Goal: Information Seeking & Learning: Learn about a topic

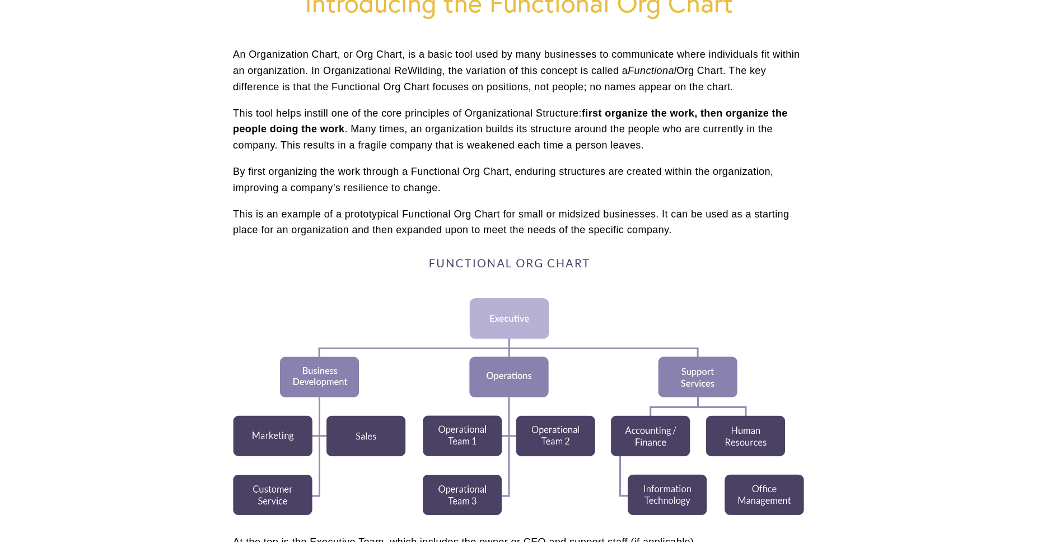
scroll to position [286, 0]
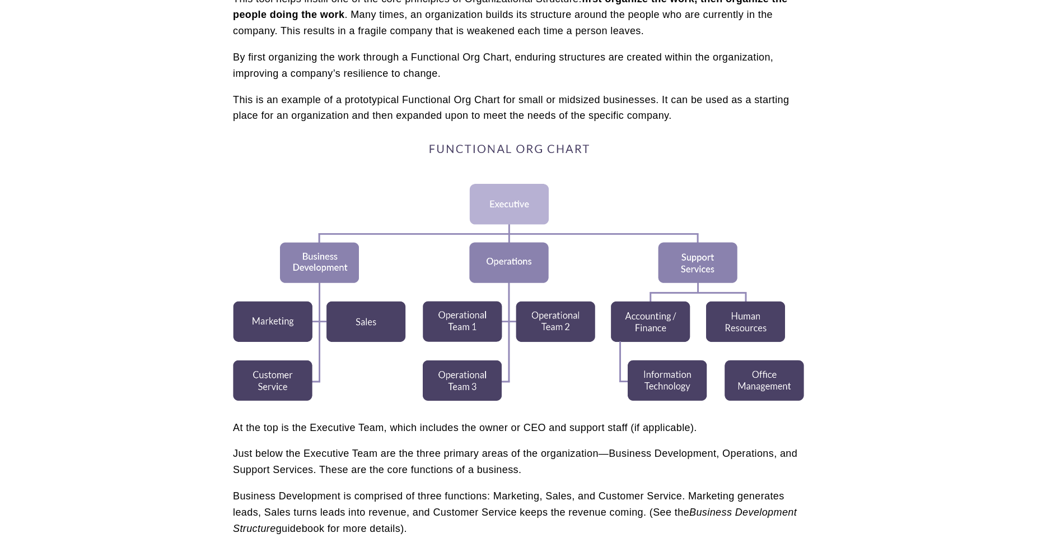
click at [563, 265] on div at bounding box center [518, 272] width 571 height 258
click at [358, 314] on div at bounding box center [518, 272] width 571 height 258
click at [278, 320] on div at bounding box center [518, 272] width 571 height 258
click at [277, 318] on div at bounding box center [518, 272] width 571 height 258
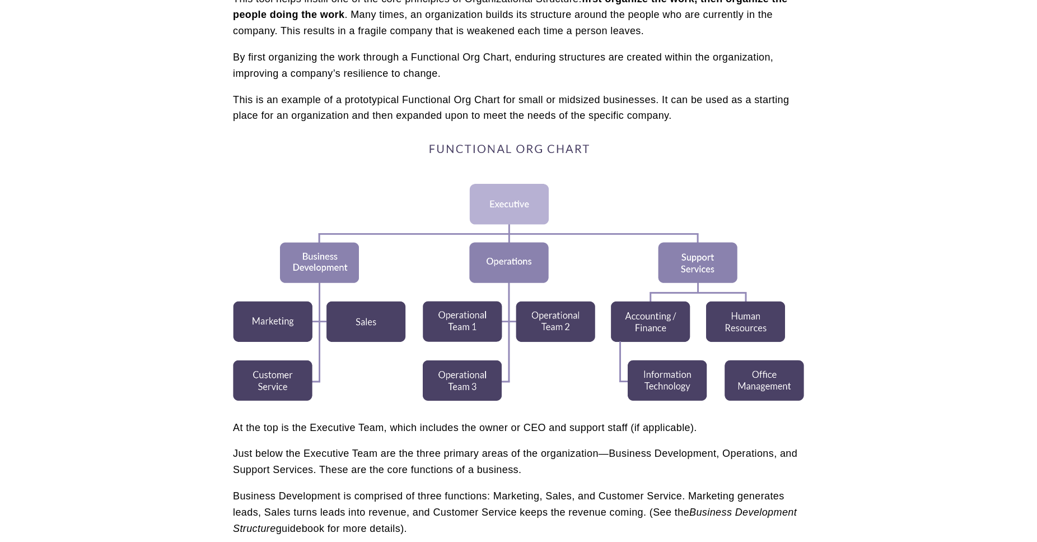
click at [466, 206] on div at bounding box center [518, 272] width 571 height 258
click at [389, 231] on div at bounding box center [518, 272] width 571 height 258
click at [628, 276] on div at bounding box center [518, 272] width 571 height 258
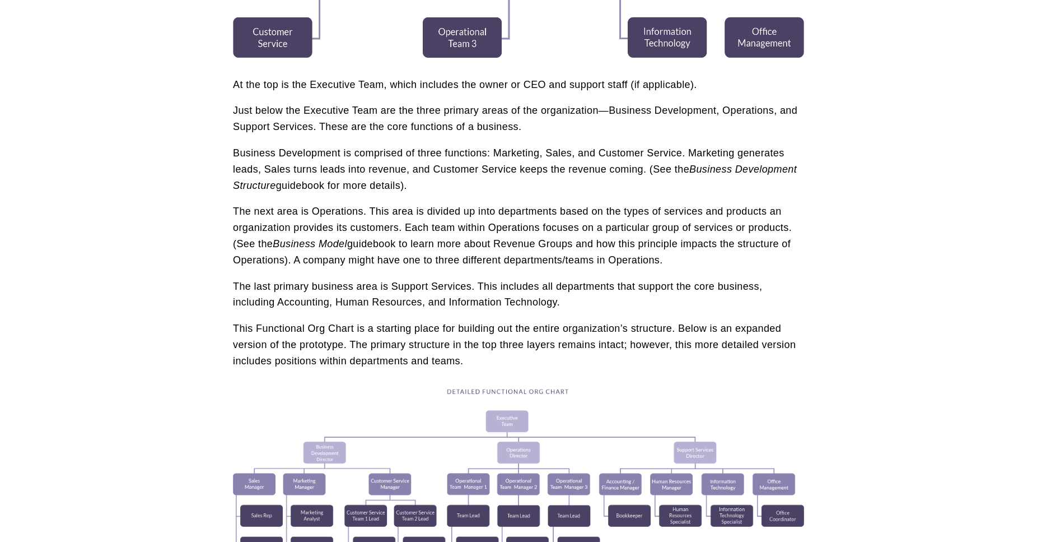
scroll to position [857, 0]
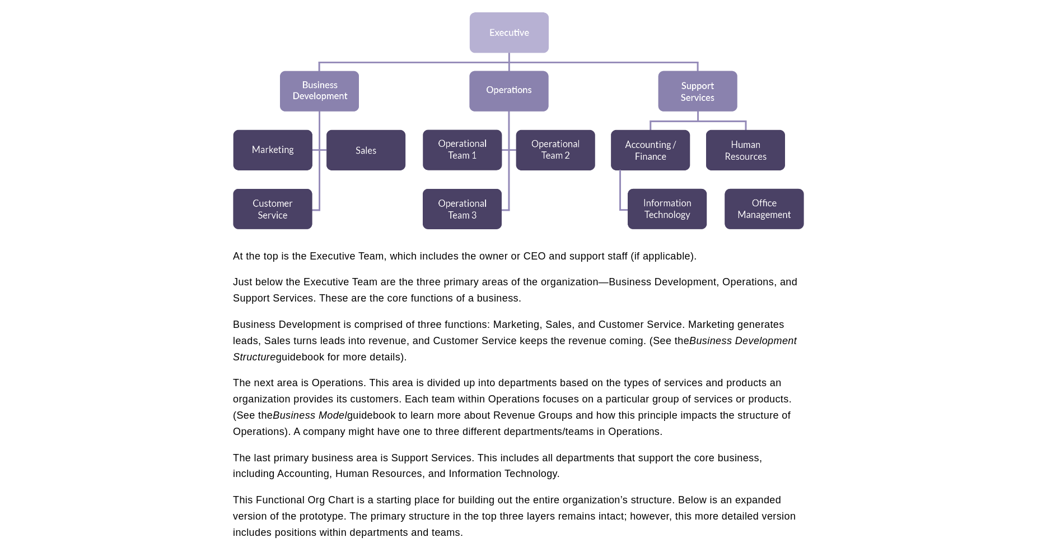
scroll to position [343, 0]
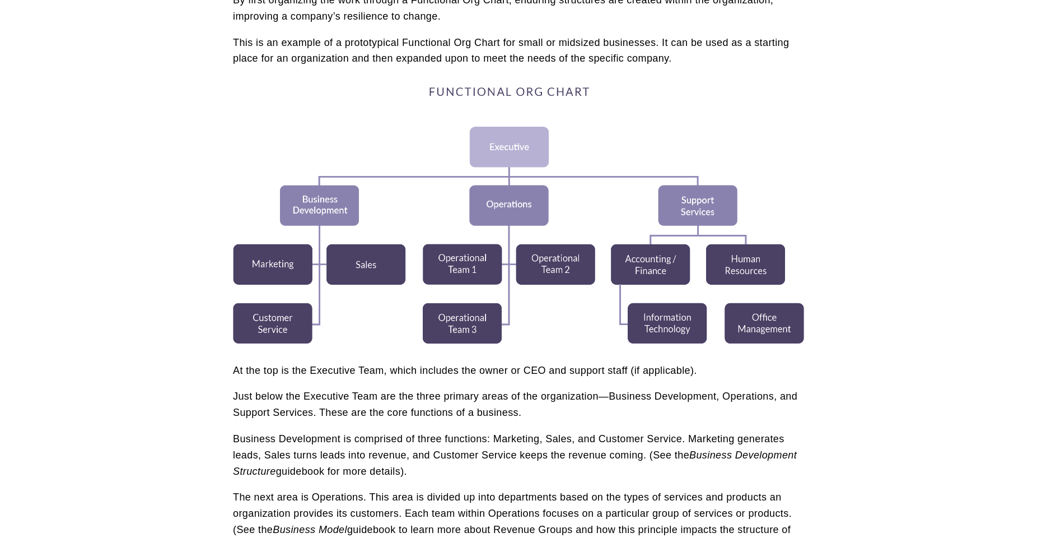
click at [419, 91] on div at bounding box center [518, 215] width 571 height 258
drag, startPoint x: 426, startPoint y: 91, endPoint x: 584, endPoint y: 128, distance: 162.3
click at [584, 128] on div at bounding box center [518, 215] width 571 height 258
drag, startPoint x: 454, startPoint y: 106, endPoint x: 445, endPoint y: 105, distance: 8.6
click at [445, 105] on div at bounding box center [518, 215] width 571 height 258
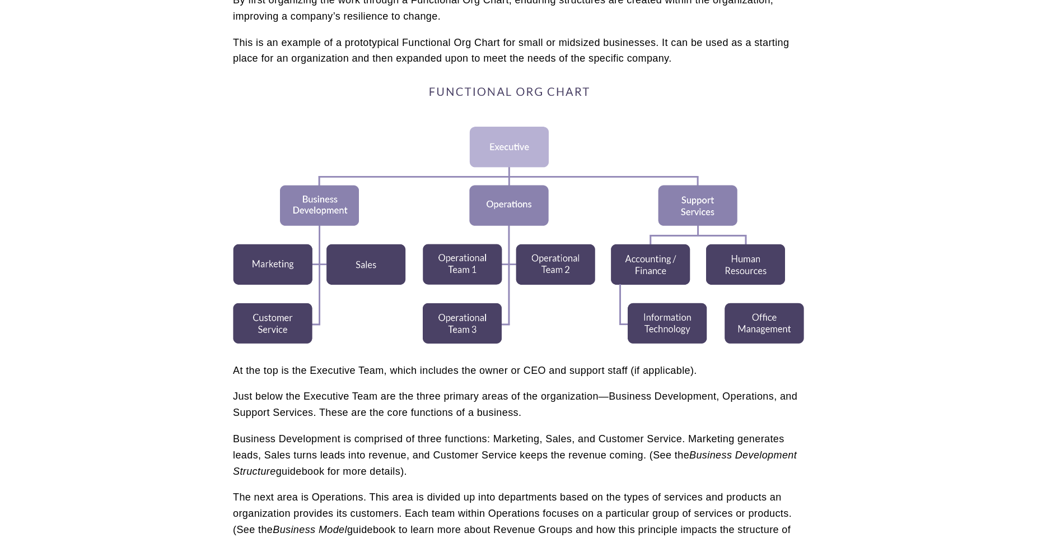
scroll to position [0, 0]
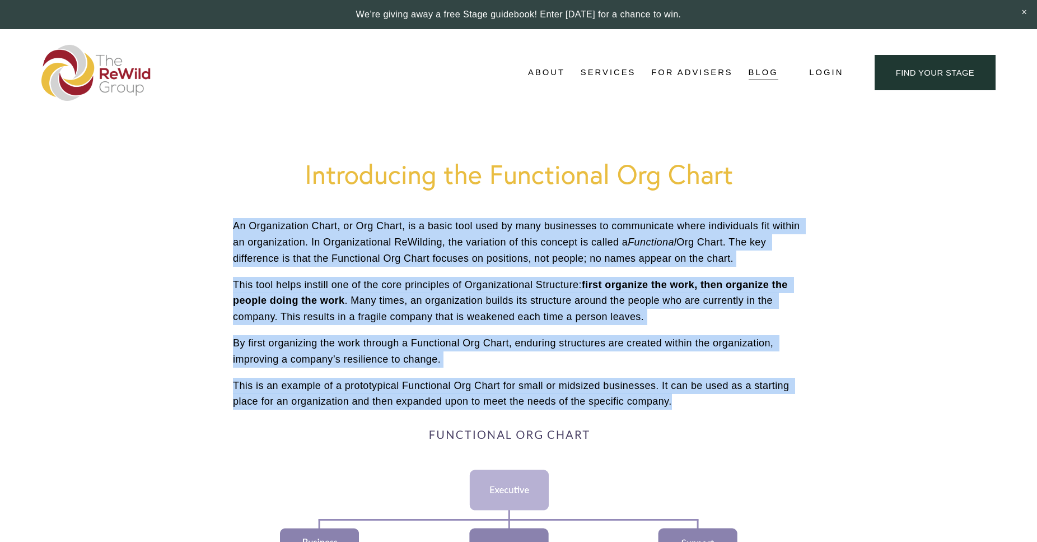
drag, startPoint x: 232, startPoint y: 227, endPoint x: 561, endPoint y: 518, distance: 439.2
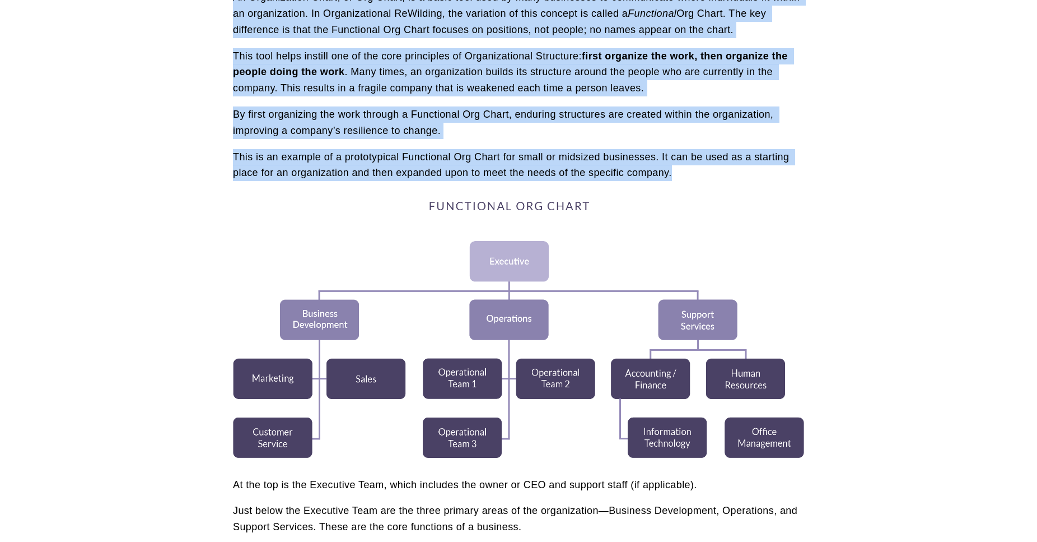
scroll to position [343, 0]
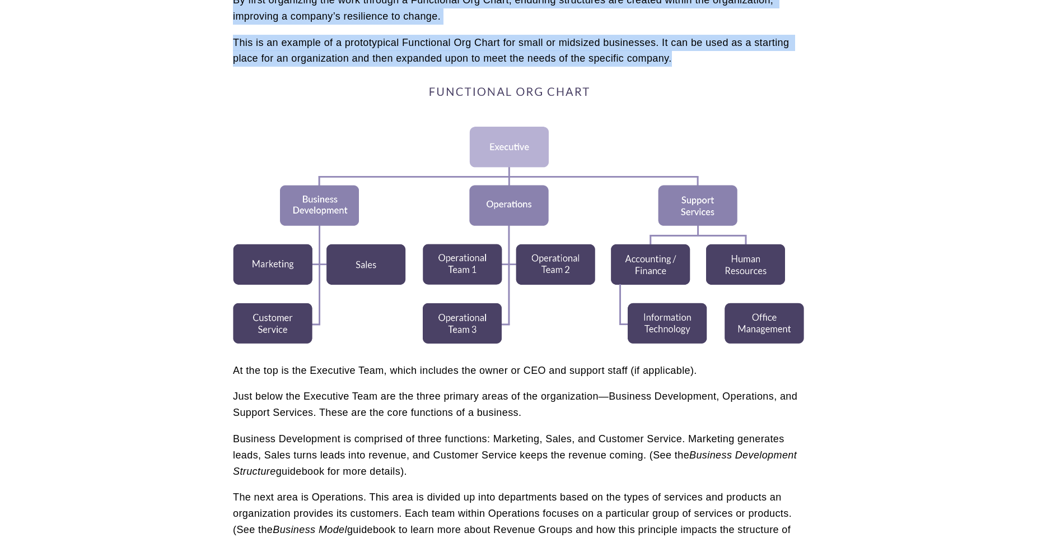
click at [411, 183] on div at bounding box center [518, 215] width 571 height 258
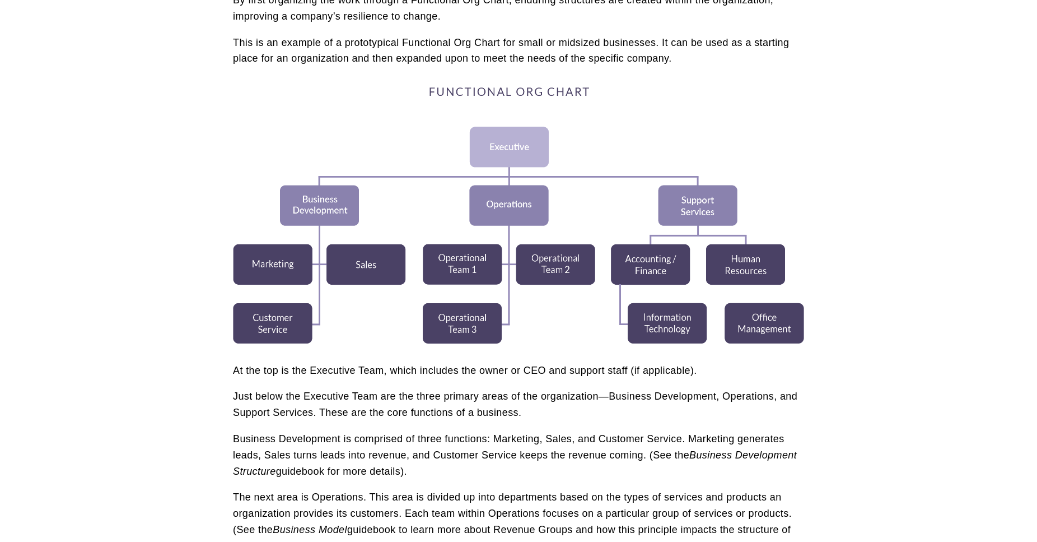
click at [104, 178] on article "Introducing the Functional Org Chart Business Owners Managers and Leaders [DATE…" at bounding box center [518, 490] width 1037 height 1433
